Goal: Browse casually: Explore the website without a specific task or goal

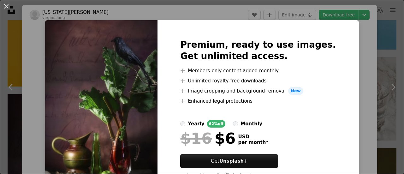
scroll to position [39, 0]
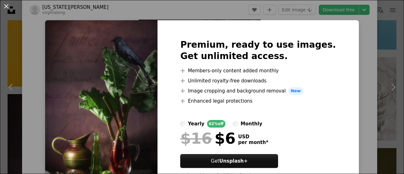
click at [346, 46] on div "An X shape Premium, ready to use images. Get unlimited access. A plus sign Memb…" at bounding box center [202, 87] width 404 height 174
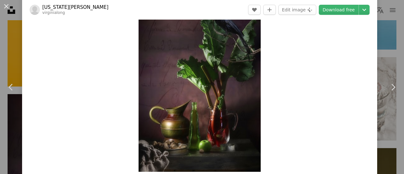
scroll to position [35, 0]
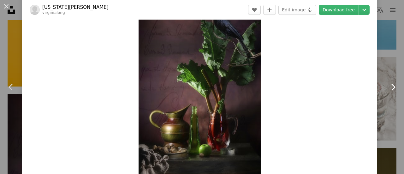
click at [391, 85] on icon "Chevron right" at bounding box center [392, 87] width 10 height 10
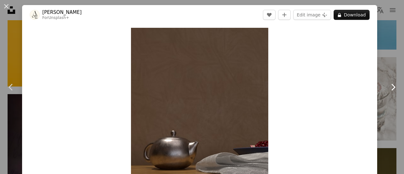
click at [391, 85] on icon "Chevron right" at bounding box center [392, 87] width 10 height 10
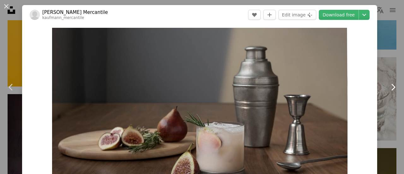
click at [387, 87] on icon "Chevron right" at bounding box center [392, 87] width 10 height 10
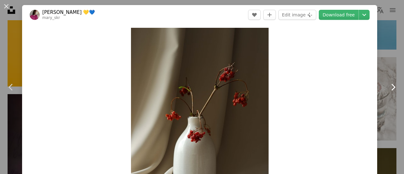
click at [387, 87] on icon "Chevron right" at bounding box center [392, 87] width 10 height 10
click at [388, 87] on icon "Chevron right" at bounding box center [392, 87] width 10 height 10
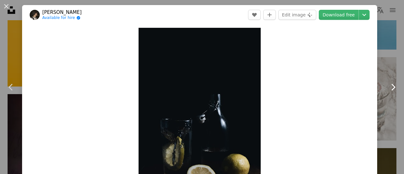
click at [388, 87] on icon "Chevron right" at bounding box center [392, 87] width 10 height 10
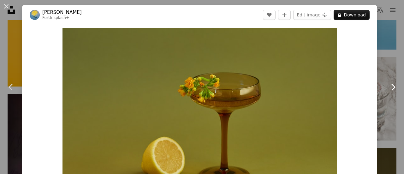
click at [388, 87] on icon "Chevron right" at bounding box center [392, 87] width 10 height 10
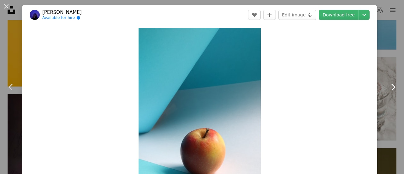
click at [388, 87] on icon "Chevron right" at bounding box center [392, 87] width 10 height 10
click at [391, 87] on icon at bounding box center [393, 87] width 4 height 7
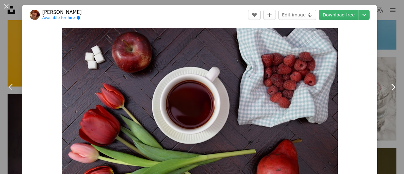
click at [391, 87] on icon at bounding box center [393, 87] width 4 height 7
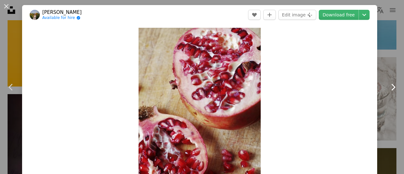
click at [391, 87] on icon at bounding box center [393, 87] width 4 height 7
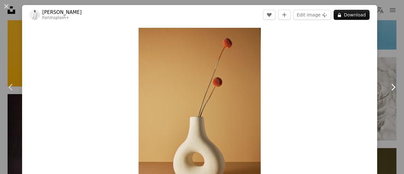
click at [391, 87] on icon at bounding box center [393, 87] width 4 height 7
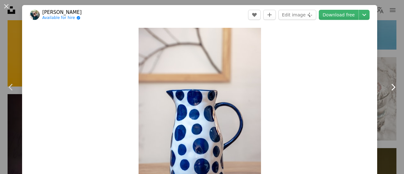
click at [391, 87] on icon at bounding box center [393, 87] width 4 height 7
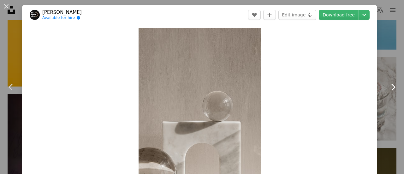
click at [391, 87] on icon at bounding box center [393, 87] width 4 height 7
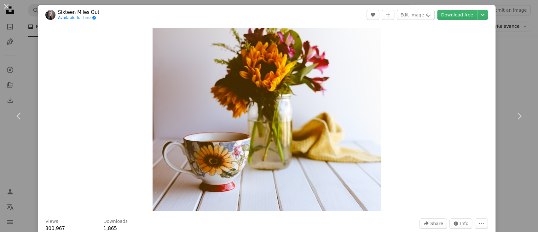
click at [403, 59] on div "An X shape Chevron left Chevron right Sixteen Miles Out Available for hire A ch…" at bounding box center [269, 116] width 538 height 232
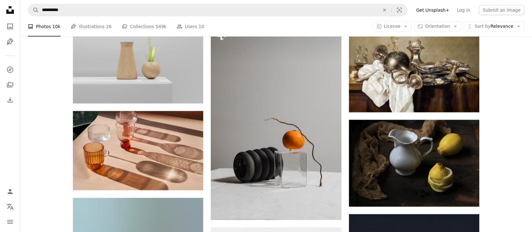
scroll to position [17375, 0]
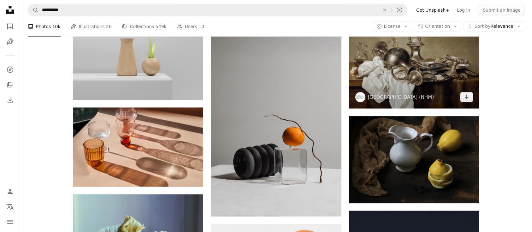
click at [403, 86] on img at bounding box center [414, 59] width 130 height 98
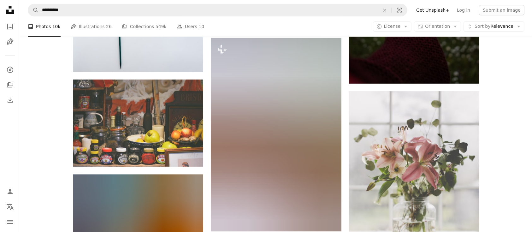
scroll to position [21436, 0]
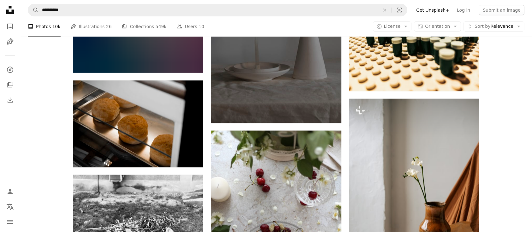
scroll to position [24235, 0]
